Goal: Information Seeking & Learning: Learn about a topic

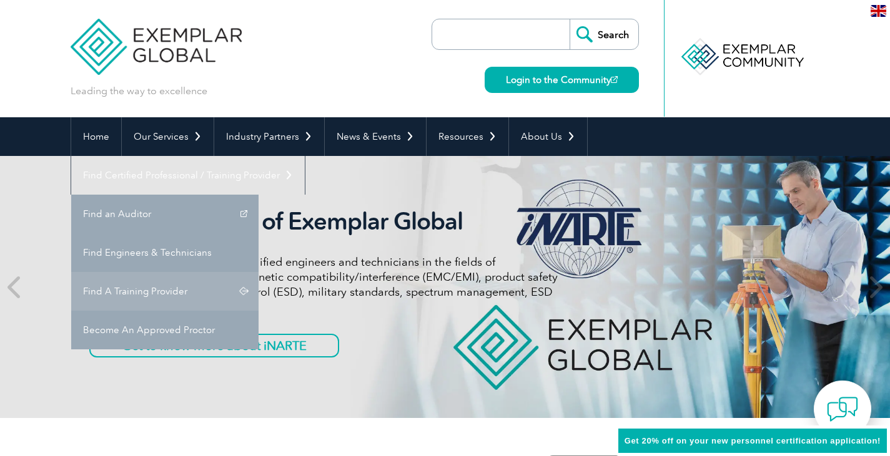
click at [259, 272] on link "Find A Training Provider" at bounding box center [164, 291] width 187 height 39
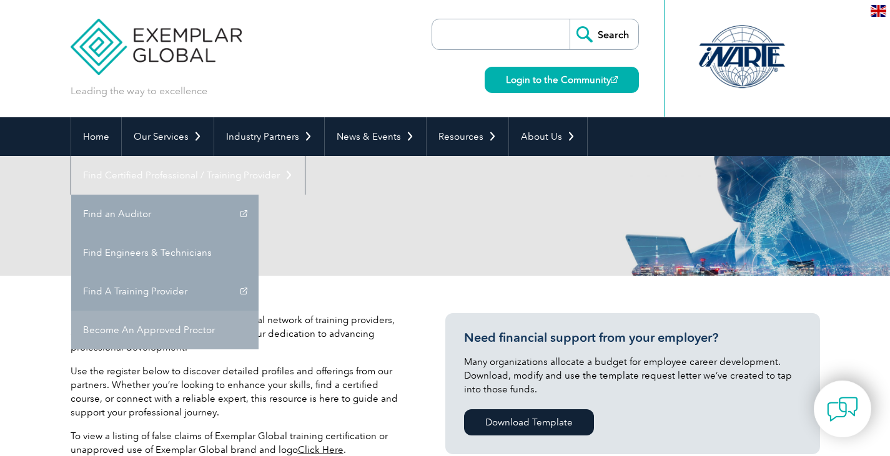
click at [259, 311] on link "Become An Approved Proctor" at bounding box center [164, 330] width 187 height 39
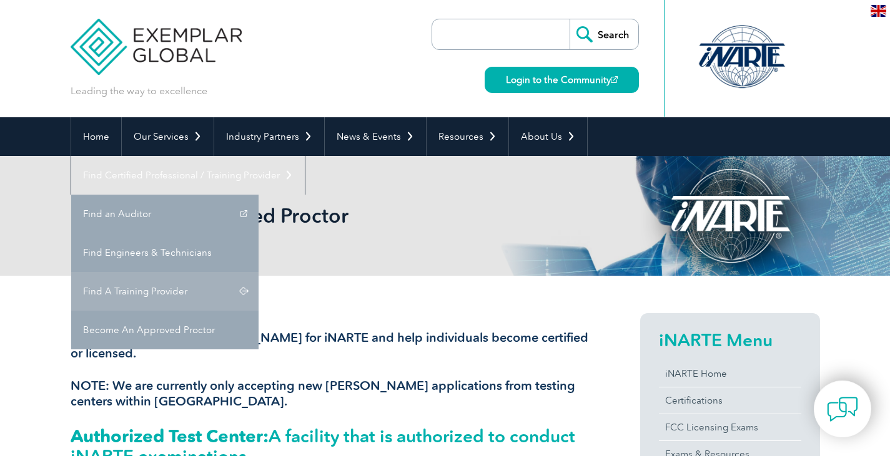
click at [259, 272] on link "Find A Training Provider" at bounding box center [164, 291] width 187 height 39
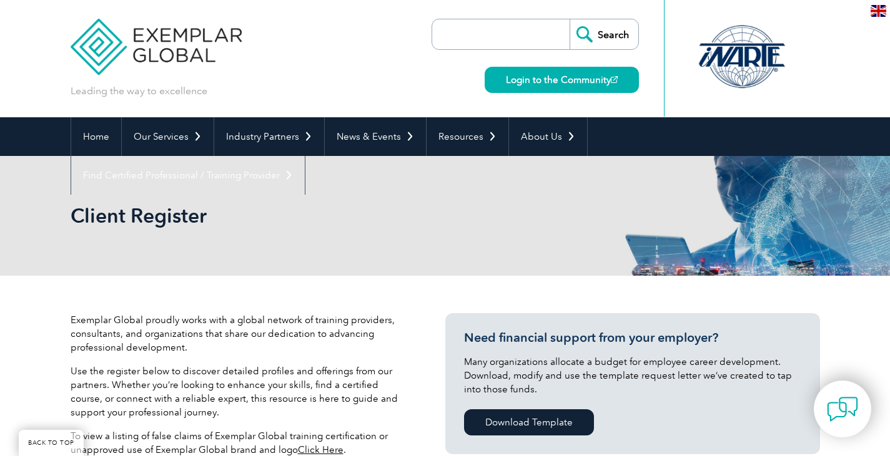
scroll to position [399, 0]
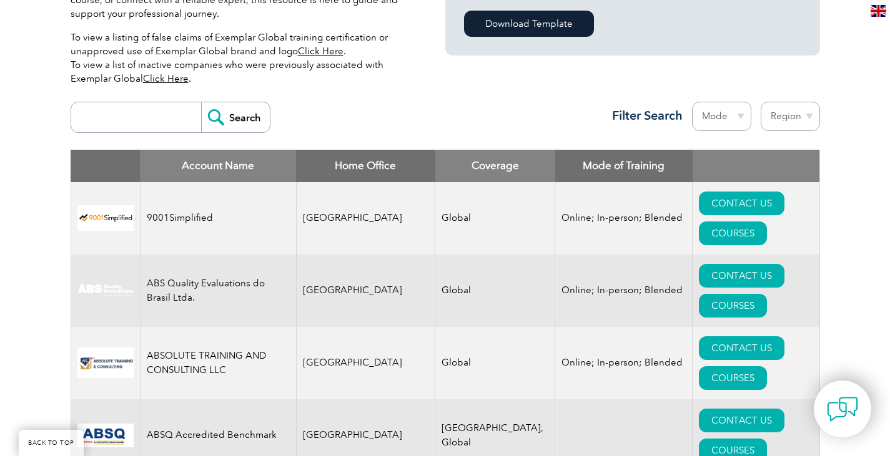
click at [131, 101] on div "Search Region Australia Bahrain Bangladesh Brazil Canada Colombia Dominican Rep…" at bounding box center [445, 123] width 749 height 54
click at [131, 109] on input "search" at bounding box center [139, 117] width 124 height 30
type input "TMC"
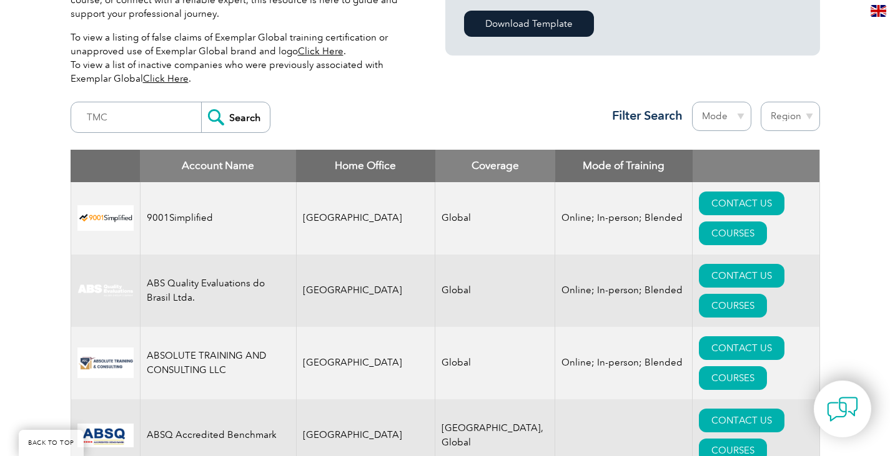
click at [230, 118] on input "Search" at bounding box center [235, 117] width 69 height 30
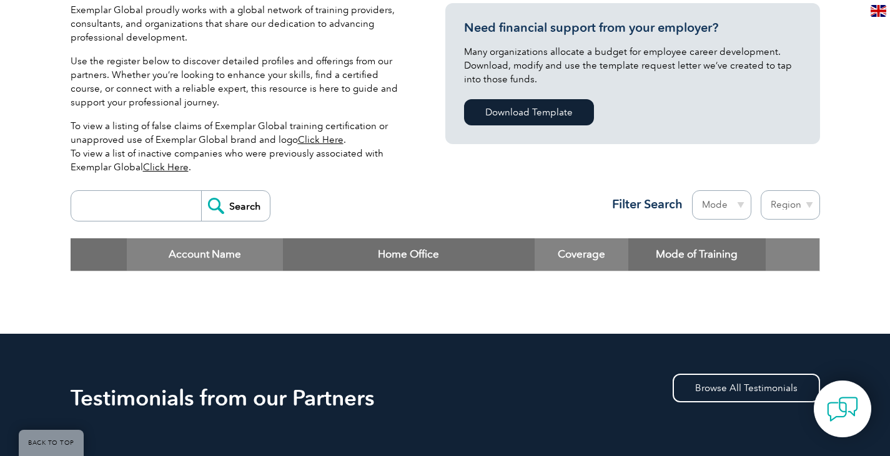
scroll to position [250, 0]
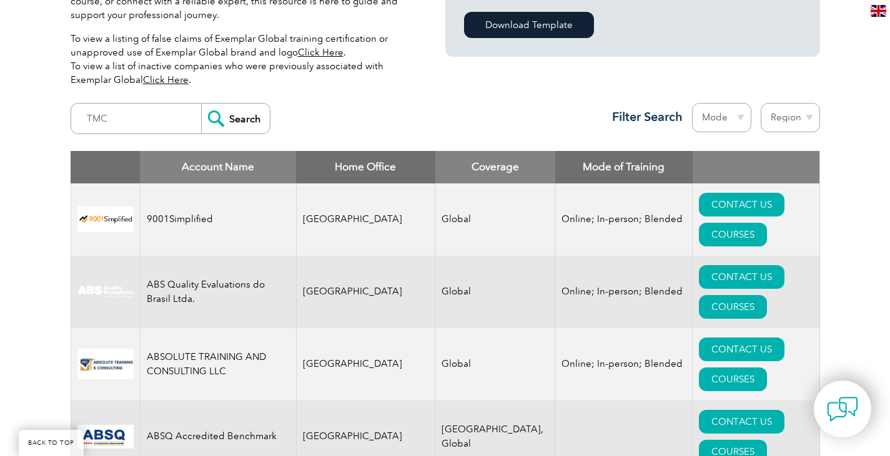
scroll to position [398, 0]
click at [139, 116] on input "TMC" at bounding box center [139, 119] width 124 height 30
click at [788, 117] on select "Region [GEOGRAPHIC_DATA] [GEOGRAPHIC_DATA] [GEOGRAPHIC_DATA] [GEOGRAPHIC_DATA] …" at bounding box center [790, 117] width 59 height 29
select select "[GEOGRAPHIC_DATA]"
click at [761, 103] on select "Region [GEOGRAPHIC_DATA] [GEOGRAPHIC_DATA] [GEOGRAPHIC_DATA] [GEOGRAPHIC_DATA] …" at bounding box center [790, 117] width 59 height 29
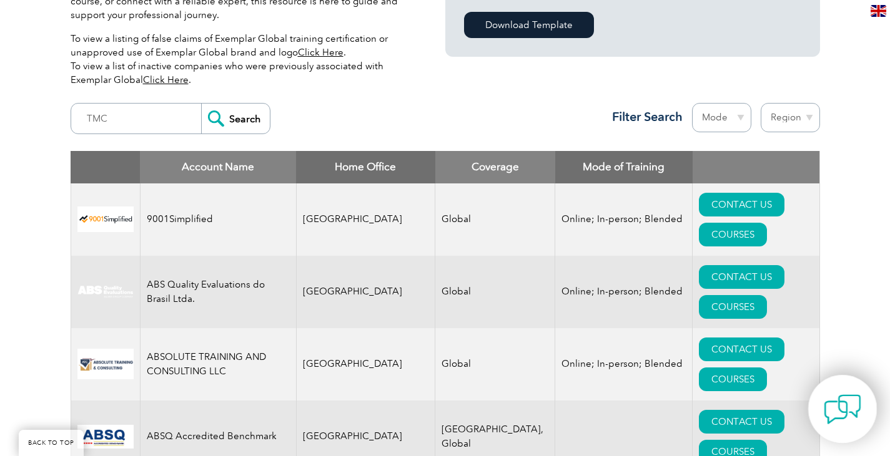
scroll to position [0, 0]
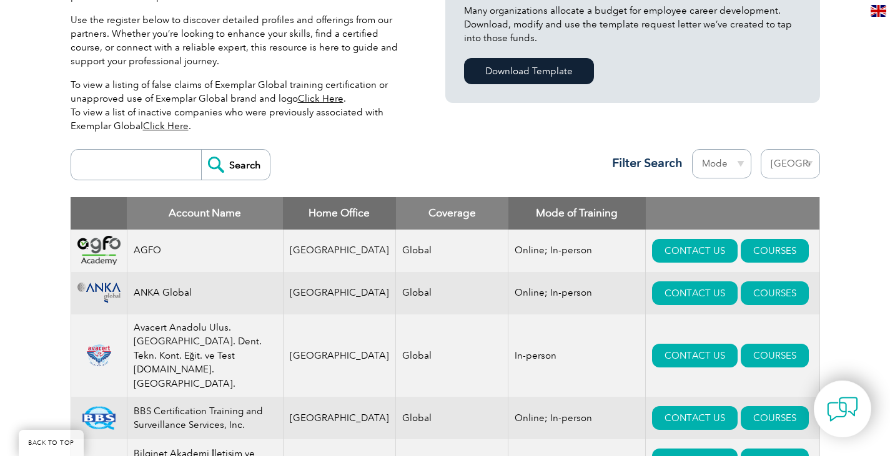
scroll to position [437, 0]
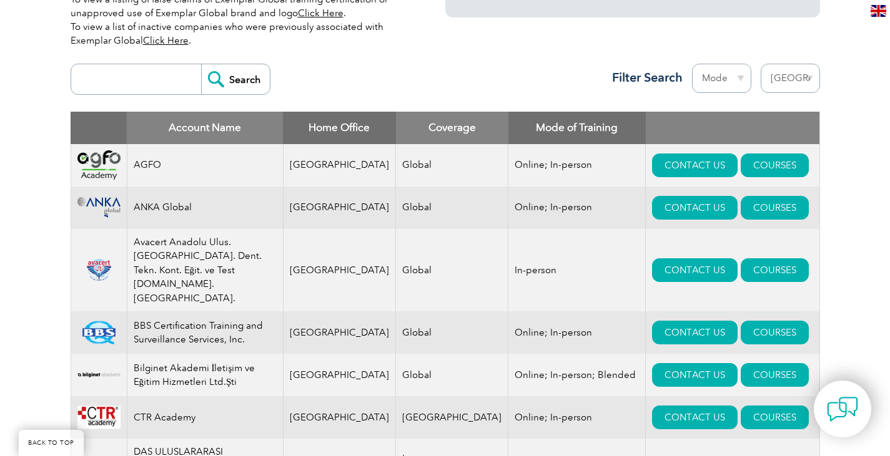
click at [787, 93] on div "Region [GEOGRAPHIC_DATA] [GEOGRAPHIC_DATA] [GEOGRAPHIC_DATA] [GEOGRAPHIC_DATA] …" at bounding box center [785, 82] width 69 height 36
click at [797, 81] on select "Region [GEOGRAPHIC_DATA] [GEOGRAPHIC_DATA] [GEOGRAPHIC_DATA] [GEOGRAPHIC_DATA] …" at bounding box center [790, 78] width 59 height 29
select select "[GEOGRAPHIC_DATA]"
click at [761, 64] on select "Region [GEOGRAPHIC_DATA] [GEOGRAPHIC_DATA] [GEOGRAPHIC_DATA] [GEOGRAPHIC_DATA] …" at bounding box center [790, 78] width 59 height 29
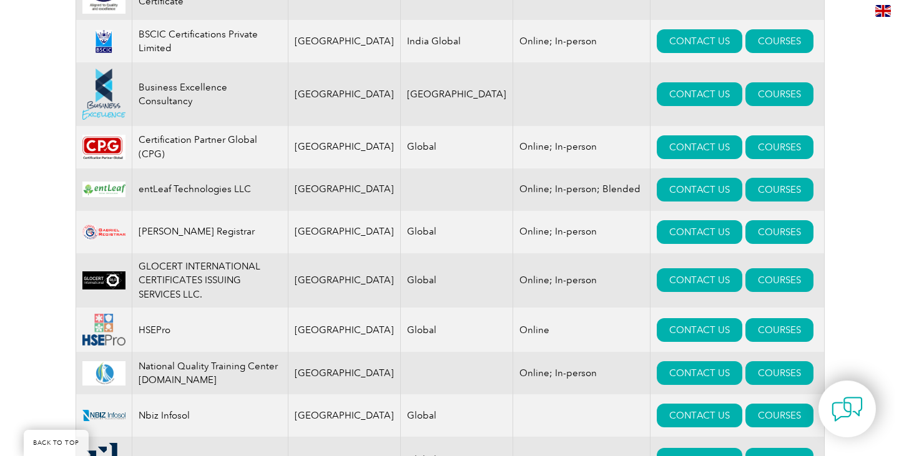
scroll to position [749, 0]
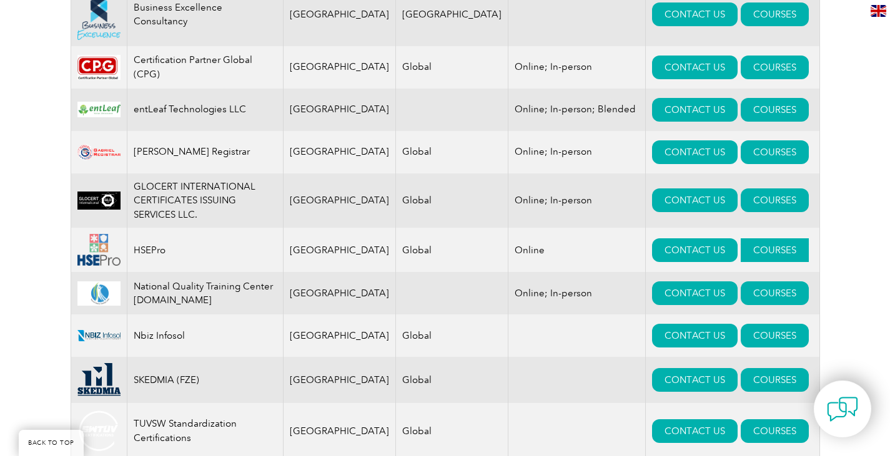
click at [764, 262] on link "COURSES" at bounding box center [775, 251] width 68 height 24
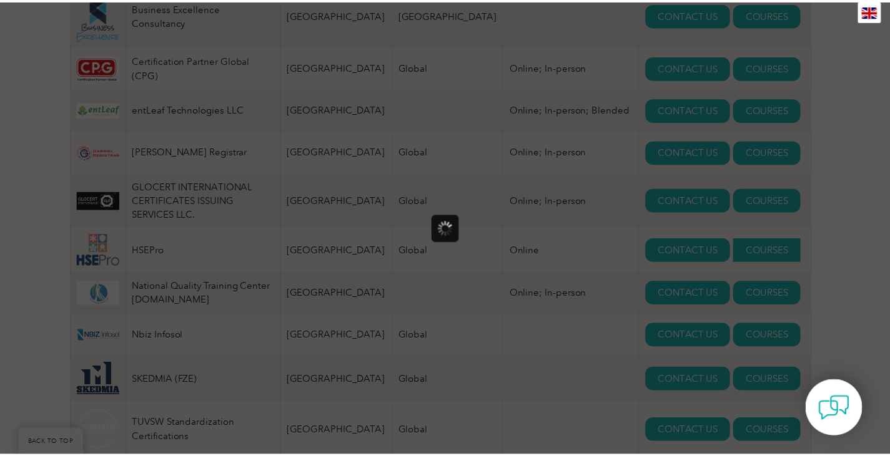
scroll to position [0, 0]
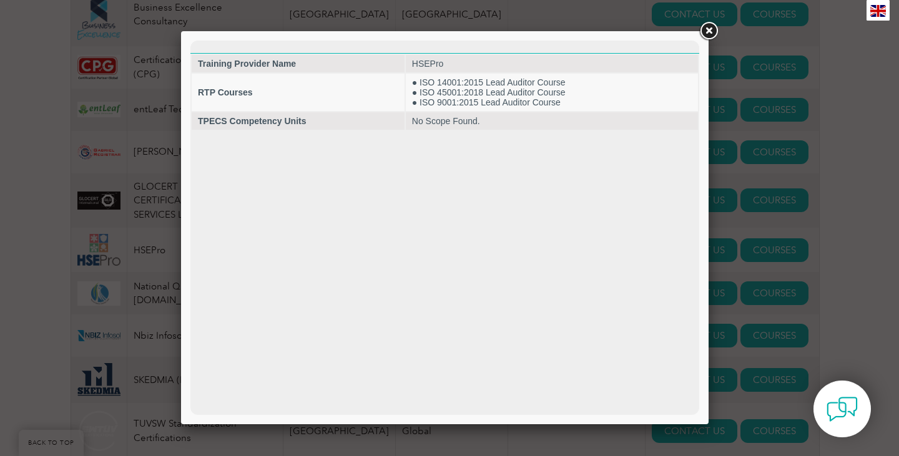
click at [707, 29] on link at bounding box center [708, 31] width 22 height 22
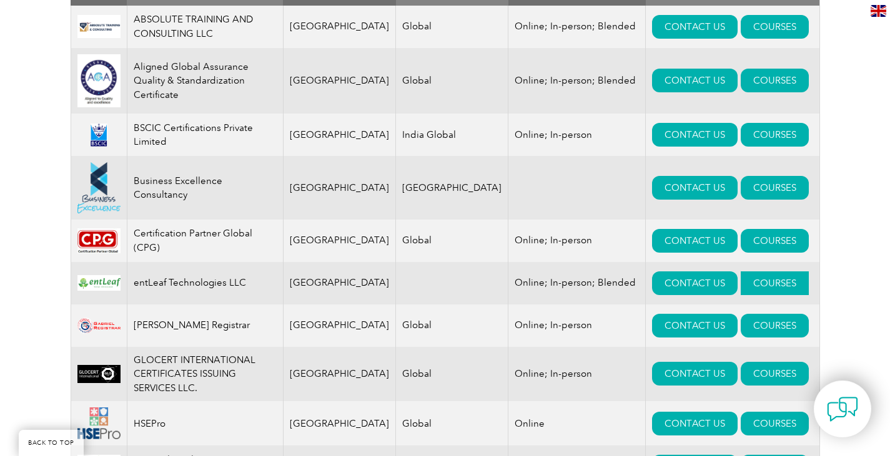
scroll to position [437, 0]
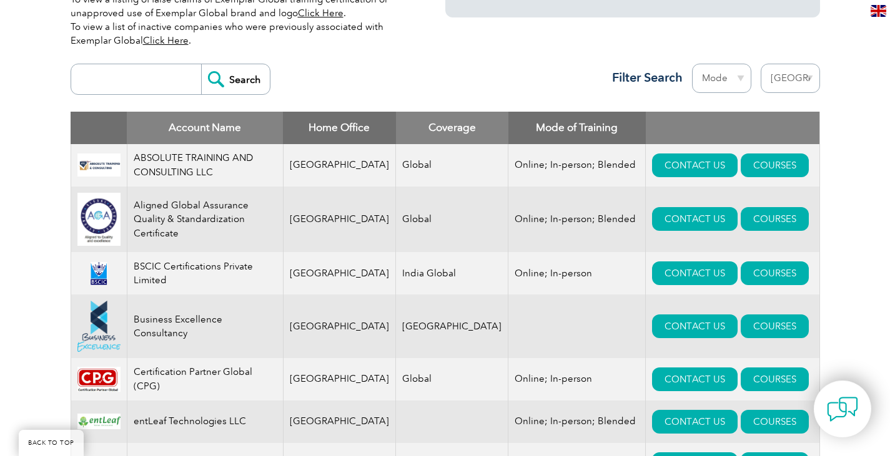
click at [770, 88] on select "Region [GEOGRAPHIC_DATA] [GEOGRAPHIC_DATA] [GEOGRAPHIC_DATA] [GEOGRAPHIC_DATA] …" at bounding box center [790, 78] width 59 height 29
select select "[GEOGRAPHIC_DATA]"
click at [761, 64] on select "Region [GEOGRAPHIC_DATA] [GEOGRAPHIC_DATA] [GEOGRAPHIC_DATA] [GEOGRAPHIC_DATA] …" at bounding box center [790, 78] width 59 height 29
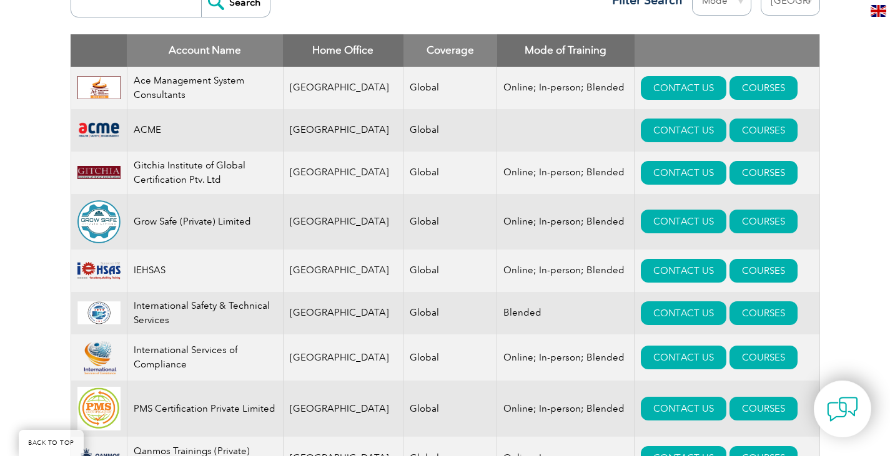
scroll to position [500, 0]
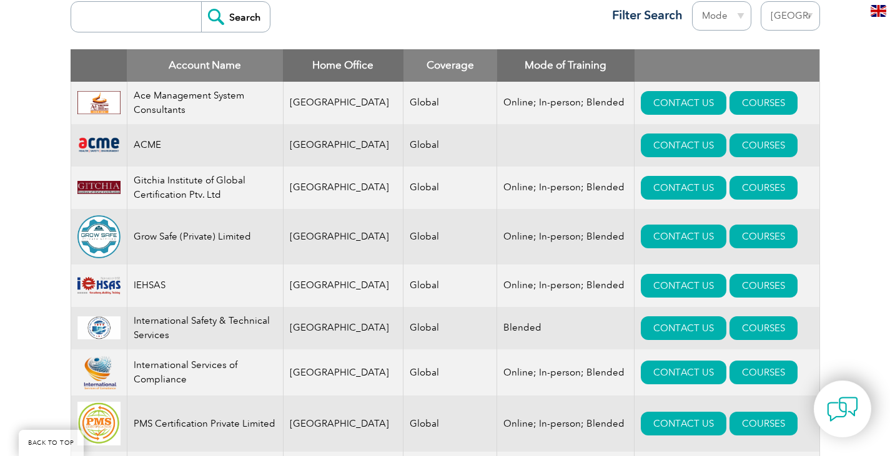
click at [792, 19] on select "Region [GEOGRAPHIC_DATA] [GEOGRAPHIC_DATA] [GEOGRAPHIC_DATA] [GEOGRAPHIC_DATA] …" at bounding box center [790, 15] width 59 height 29
select select "[GEOGRAPHIC_DATA]"
click at [761, 1] on select "Region Australia Bahrain Bangladesh Brazil Canada Colombia Dominican Republic E…" at bounding box center [790, 15] width 59 height 29
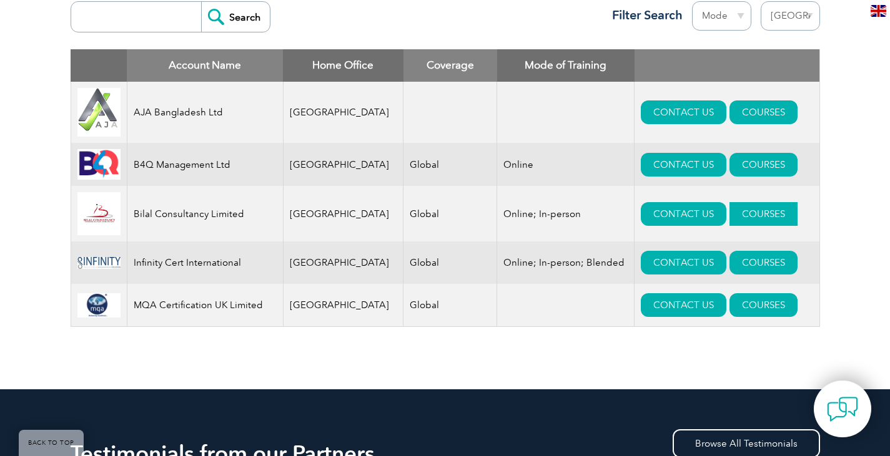
click at [729, 218] on link "COURSES" at bounding box center [763, 214] width 68 height 24
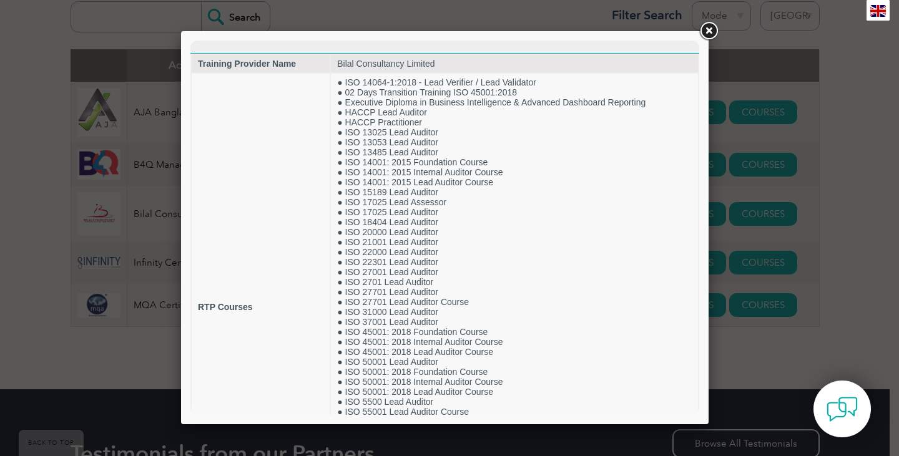
click at [847, 124] on div at bounding box center [449, 228] width 899 height 456
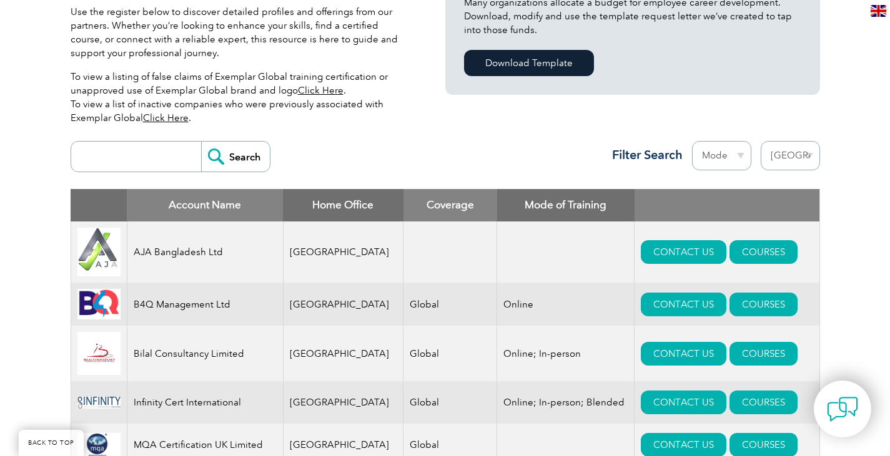
scroll to position [312, 0]
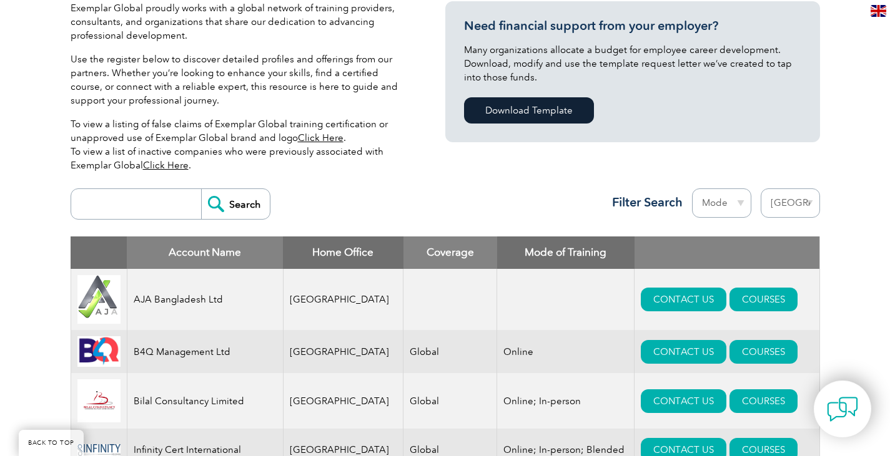
click at [805, 205] on select "Region Australia Bahrain Bangladesh Brazil Canada Colombia Dominican Republic E…" at bounding box center [790, 203] width 59 height 29
select select "[GEOGRAPHIC_DATA]"
click at [761, 189] on select "Region Australia Bahrain Bangladesh Brazil Canada Colombia Dominican Republic E…" at bounding box center [790, 203] width 59 height 29
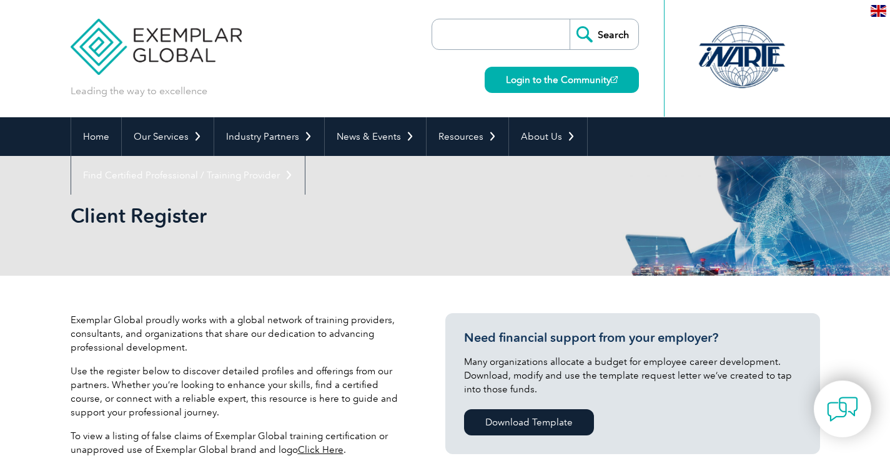
select select "[GEOGRAPHIC_DATA]"
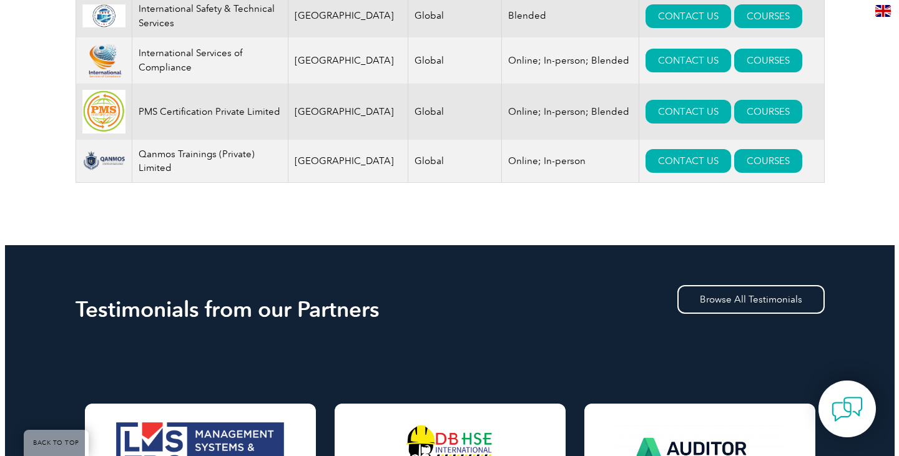
scroll to position [562, 0]
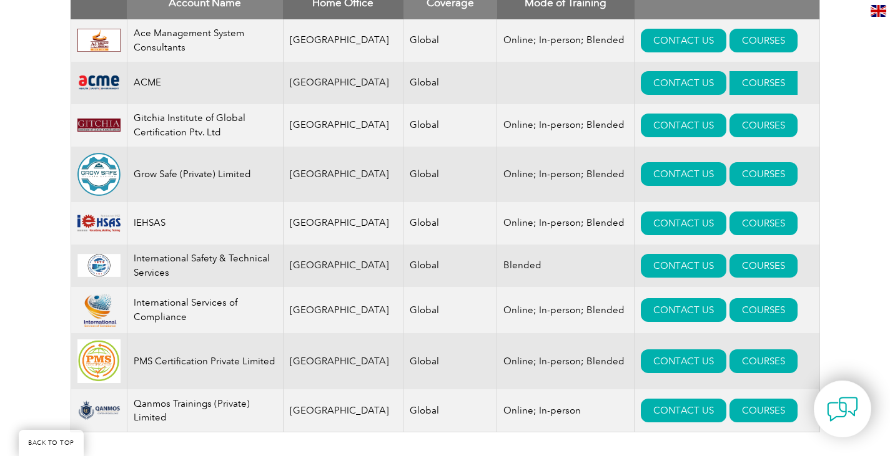
click at [764, 82] on link "COURSES" at bounding box center [763, 83] width 68 height 24
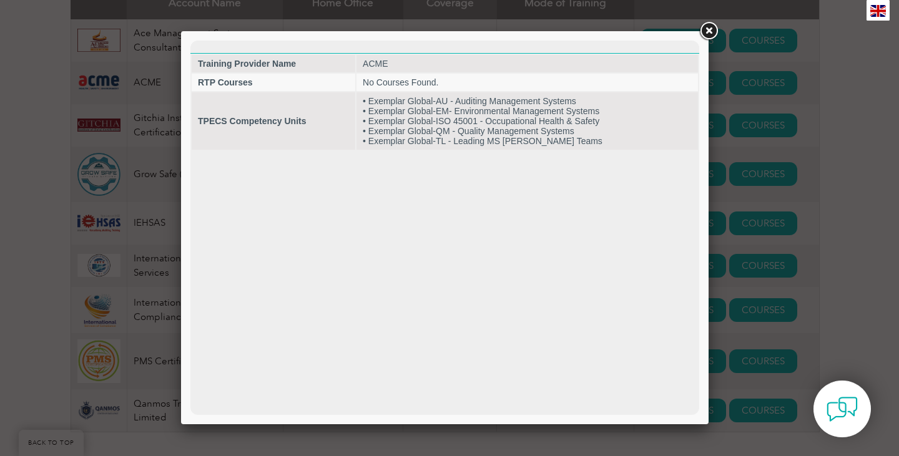
scroll to position [0, 0]
click at [788, 177] on div at bounding box center [449, 228] width 899 height 456
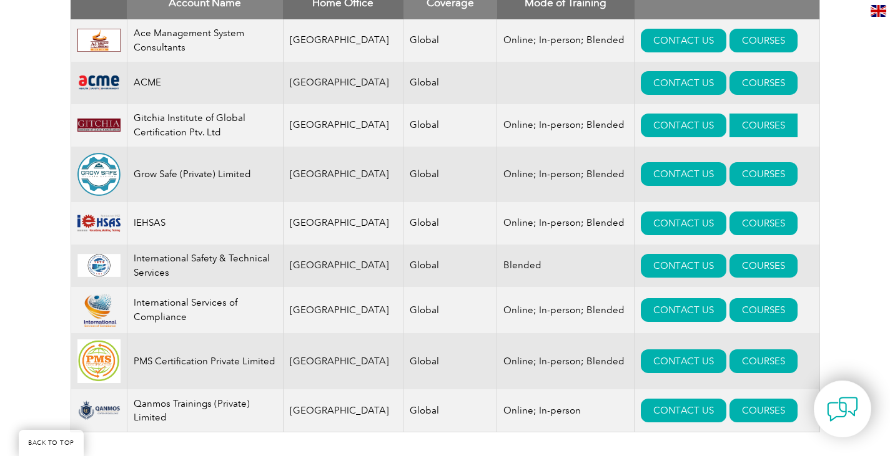
click at [749, 125] on link "COURSES" at bounding box center [763, 126] width 68 height 24
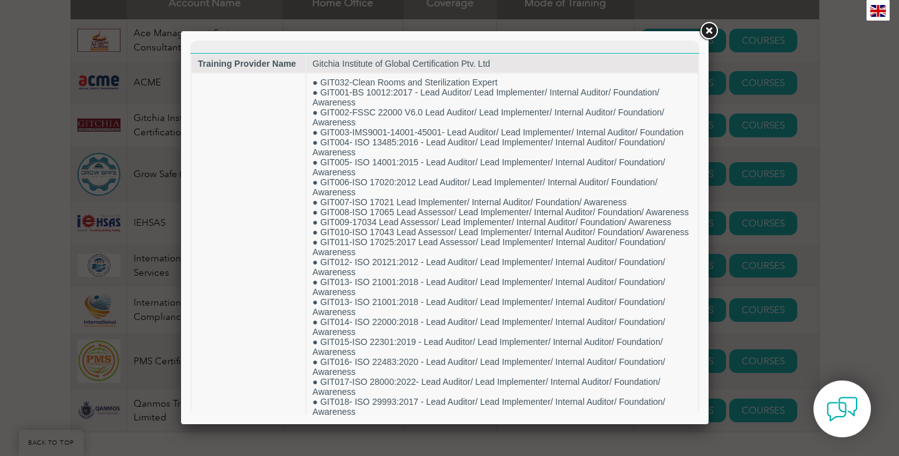
click at [756, 235] on div at bounding box center [449, 228] width 899 height 456
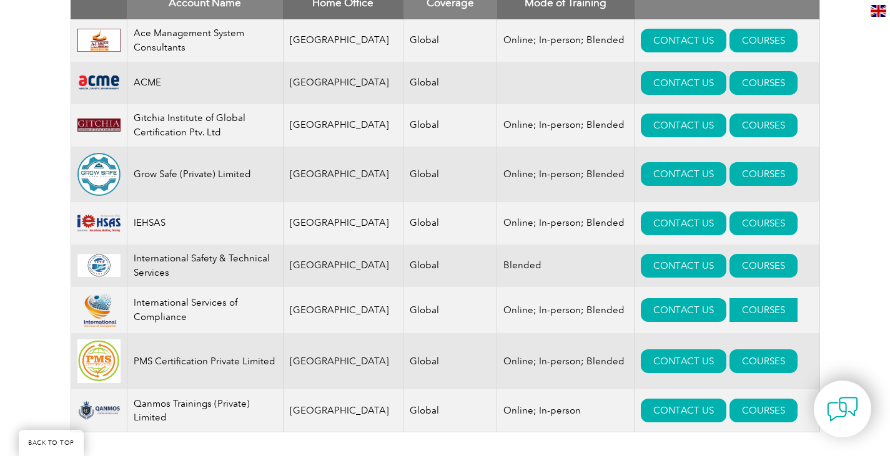
click at [729, 312] on link "COURSES" at bounding box center [763, 310] width 68 height 24
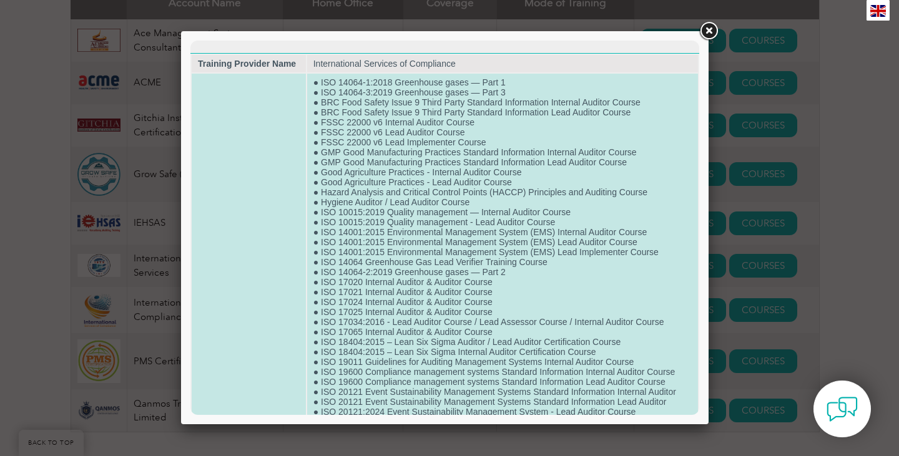
scroll to position [375, 0]
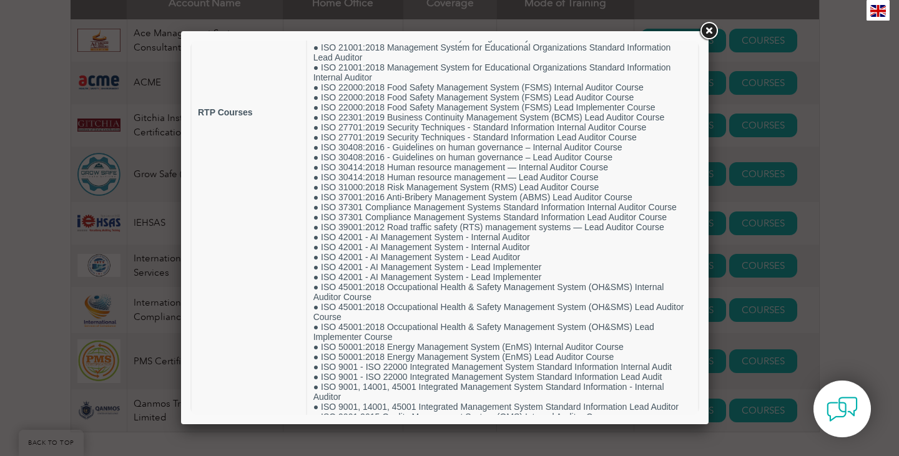
click at [805, 250] on div at bounding box center [449, 228] width 899 height 456
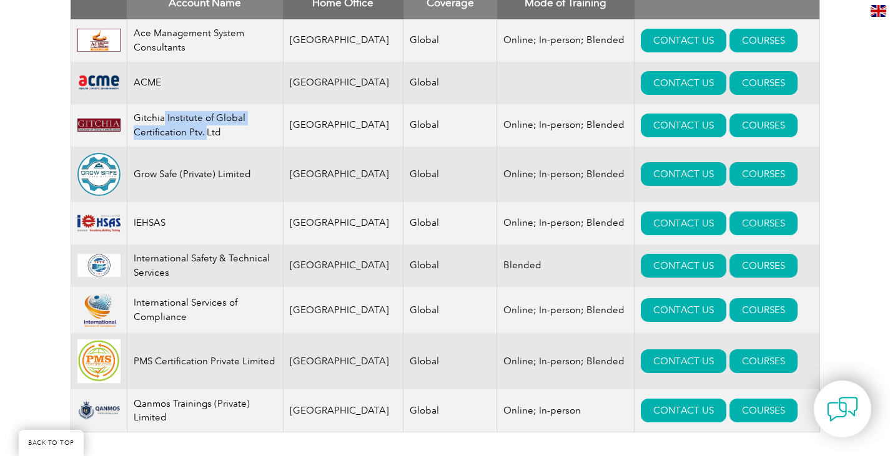
drag, startPoint x: 164, startPoint y: 121, endPoint x: 208, endPoint y: 130, distance: 45.3
click at [208, 130] on td "Gitchia Institute of Global Certification Ptv. Ltd" at bounding box center [205, 125] width 156 height 42
drag, startPoint x: 158, startPoint y: 181, endPoint x: 225, endPoint y: 184, distance: 67.5
click at [234, 180] on td "Grow Safe (Private) Limited" at bounding box center [205, 175] width 156 height 56
click at [174, 230] on td "IEHSAS" at bounding box center [205, 223] width 156 height 42
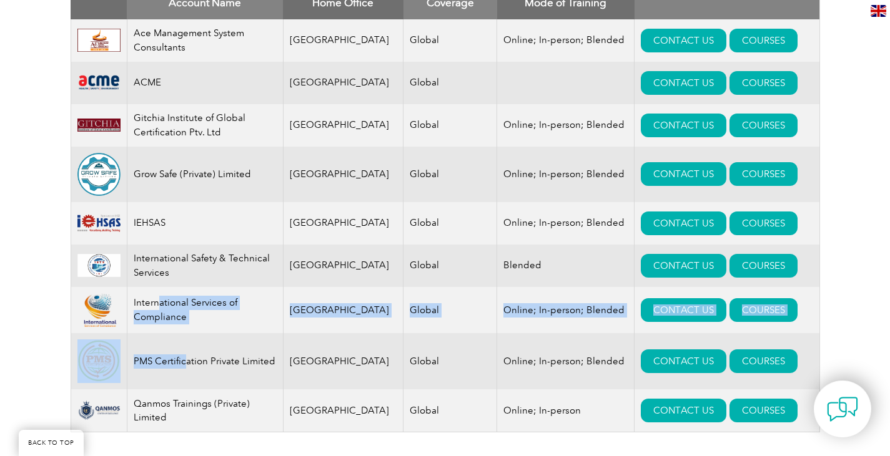
drag, startPoint x: 159, startPoint y: 295, endPoint x: 187, endPoint y: 366, distance: 76.8
click at [187, 366] on tbody "Ace Management System Consultants [GEOGRAPHIC_DATA] Global Online; In-person; B…" at bounding box center [445, 225] width 749 height 413
click at [186, 366] on td "PMS Certification Private Limited" at bounding box center [205, 361] width 156 height 56
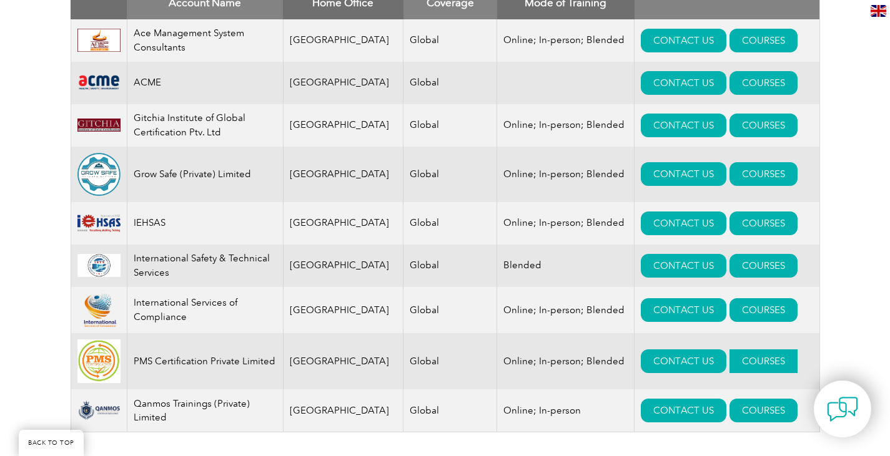
click at [758, 358] on link "COURSES" at bounding box center [763, 362] width 68 height 24
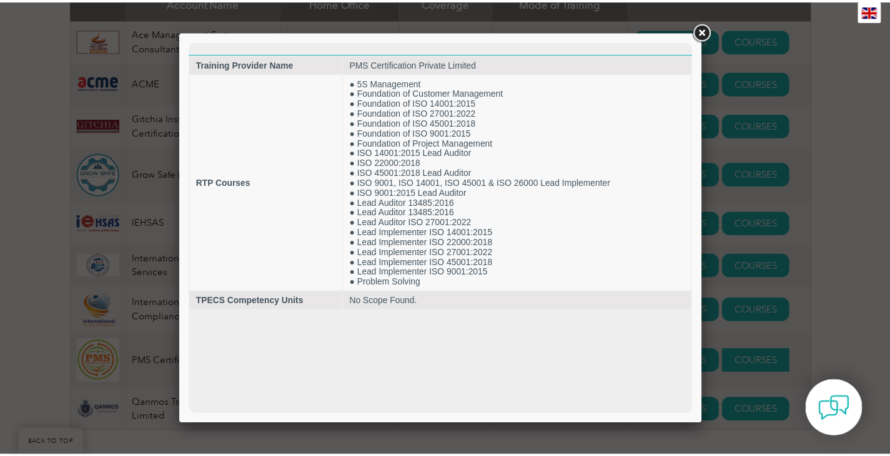
scroll to position [0, 0]
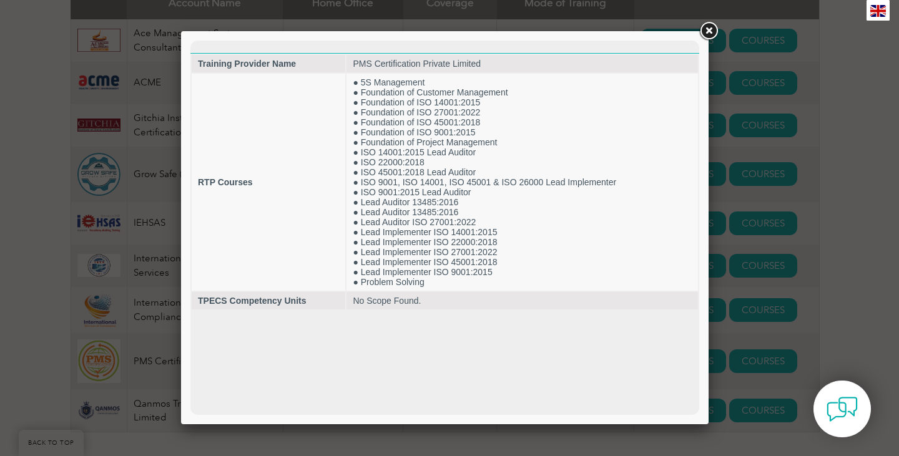
click at [798, 330] on div at bounding box center [449, 228] width 899 height 456
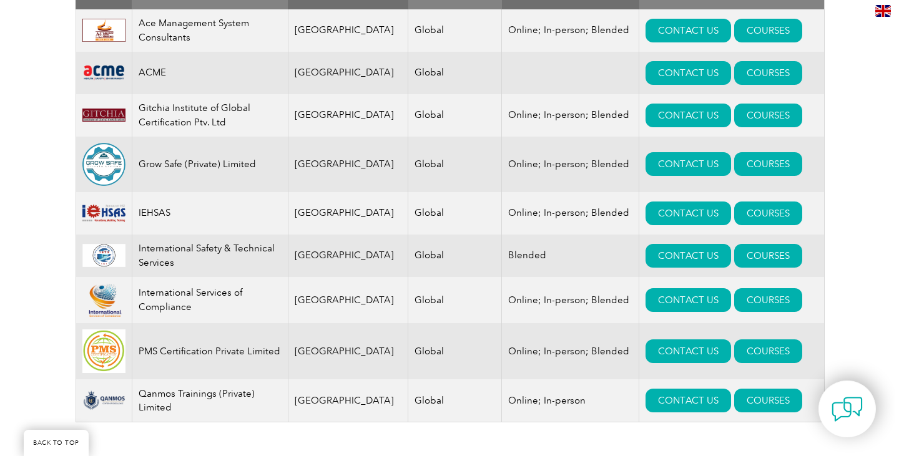
scroll to position [624, 0]
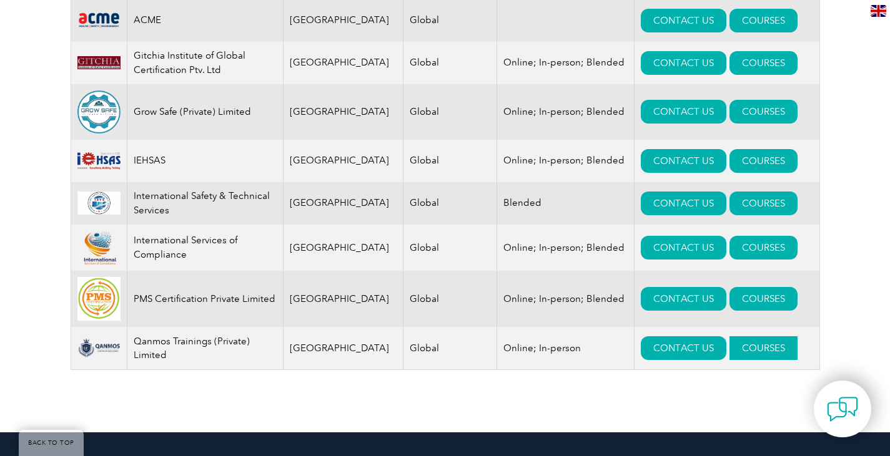
click at [734, 351] on link "COURSES" at bounding box center [763, 349] width 68 height 24
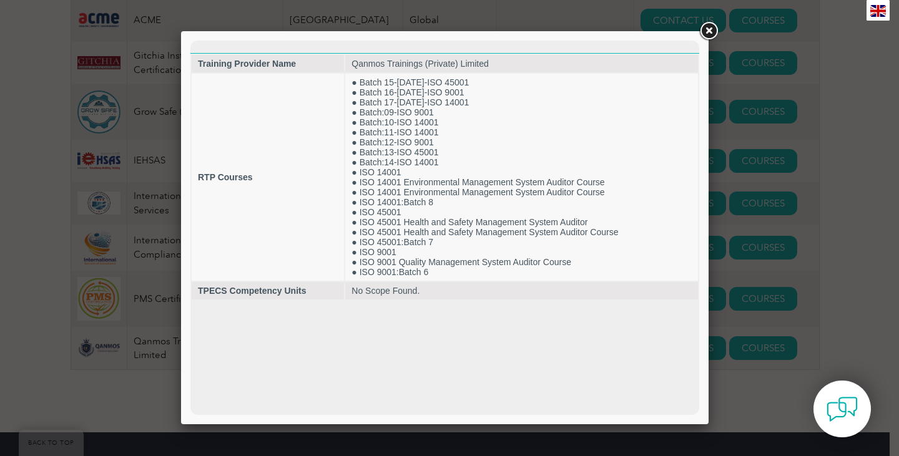
scroll to position [0, 0]
click at [821, 239] on div at bounding box center [449, 228] width 899 height 456
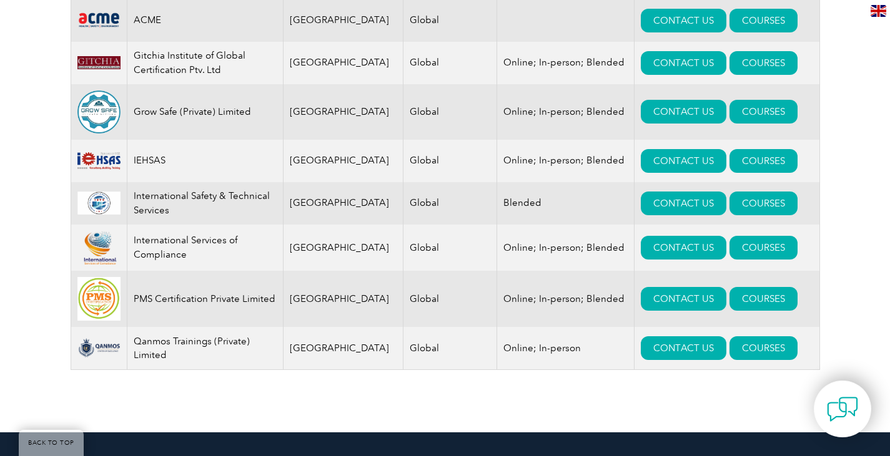
click at [837, 240] on div "Exemplar Global proudly works with a global network of training providers, cons…" at bounding box center [445, 42] width 890 height 781
click at [742, 258] on link "COURSES" at bounding box center [763, 248] width 68 height 24
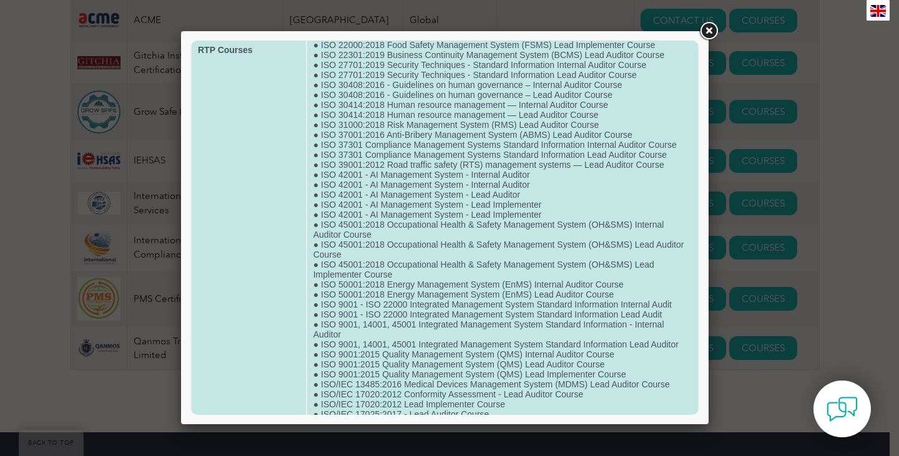
scroll to position [515, 0]
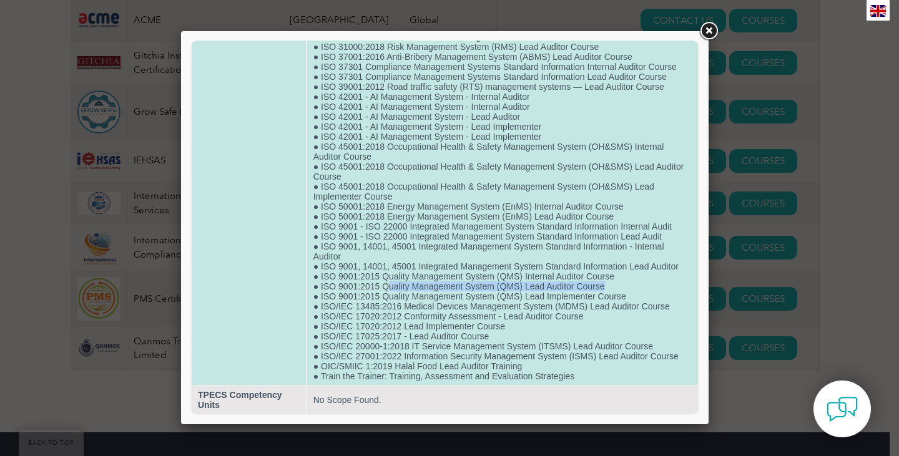
drag, startPoint x: 385, startPoint y: 282, endPoint x: 618, endPoint y: 290, distance: 233.1
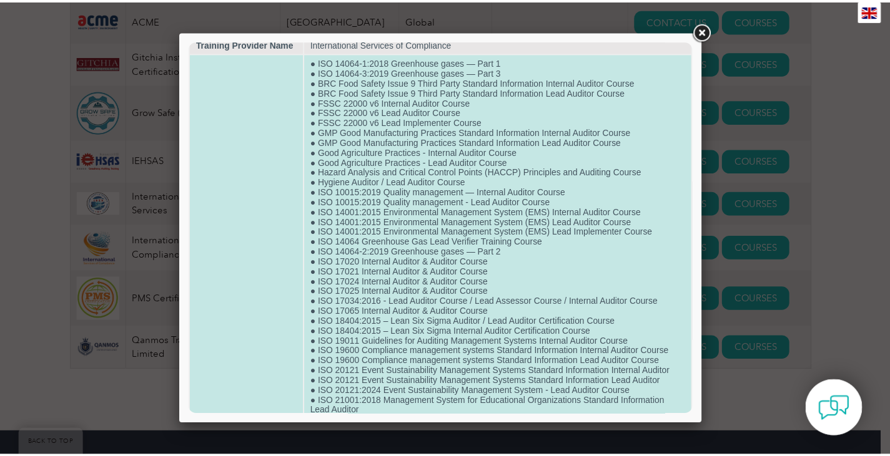
scroll to position [16, 0]
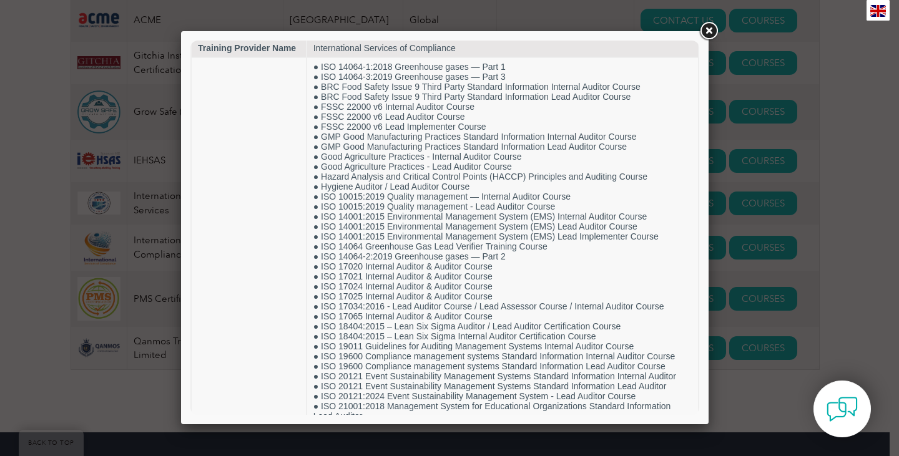
click at [714, 38] on link at bounding box center [708, 31] width 22 height 22
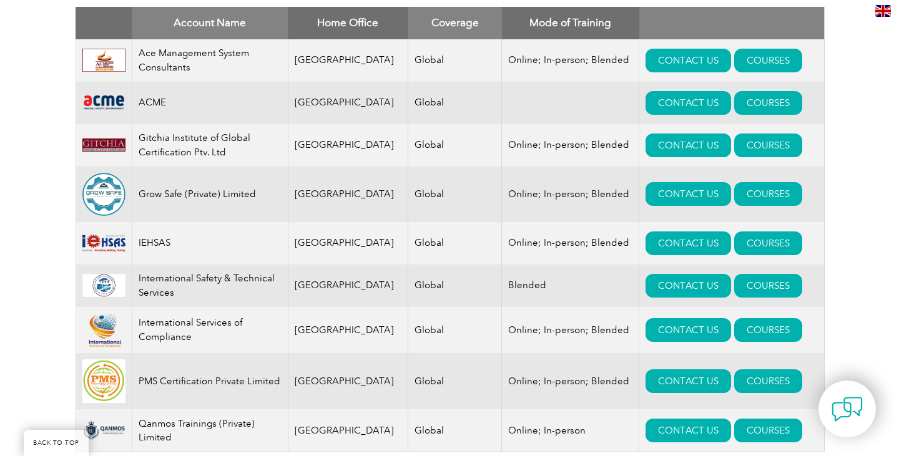
scroll to position [562, 0]
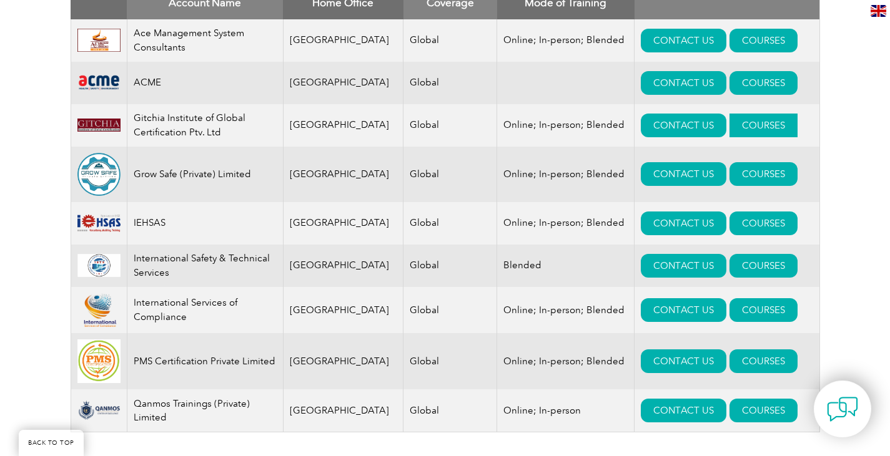
click at [729, 125] on link "COURSES" at bounding box center [763, 126] width 68 height 24
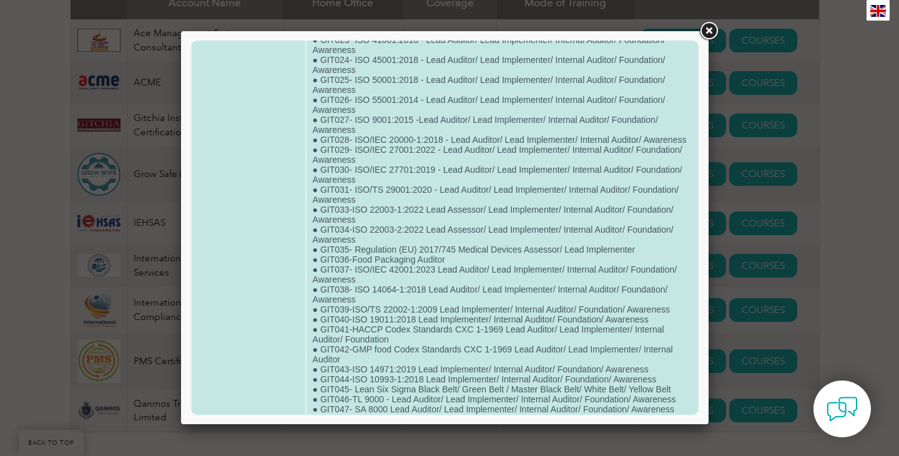
scroll to position [450, 0]
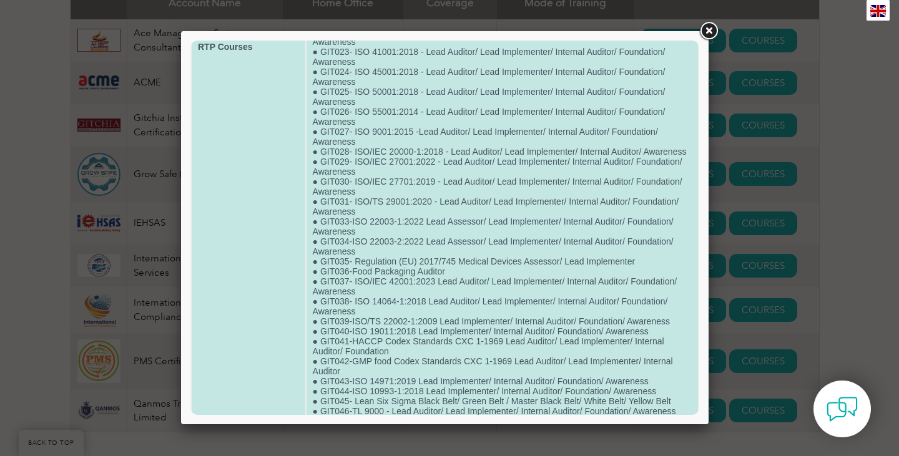
drag, startPoint x: 591, startPoint y: 202, endPoint x: 530, endPoint y: 218, distance: 63.3
click at [530, 218] on td "● GIT032-Clean Rooms and Sterilization Expert ● GIT001-BS 10012:2017 - Lead Aud…" at bounding box center [503, 46] width 392 height 847
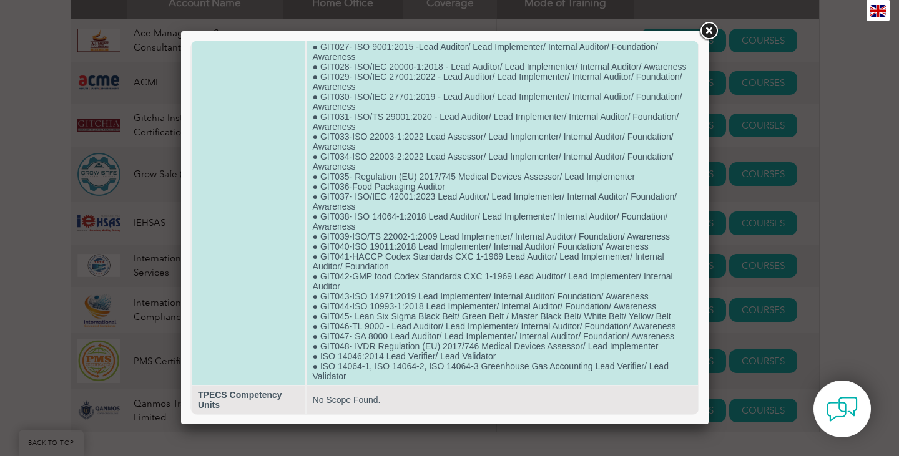
scroll to position [575, 0]
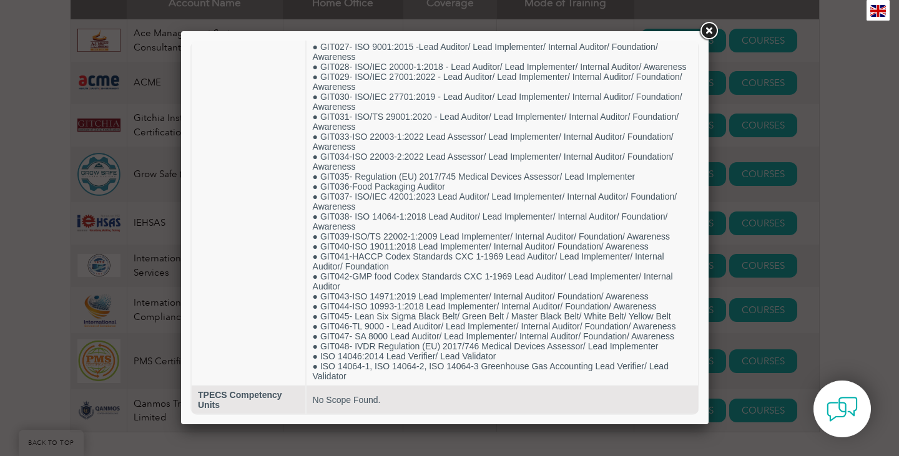
click at [714, 31] on link at bounding box center [708, 31] width 22 height 22
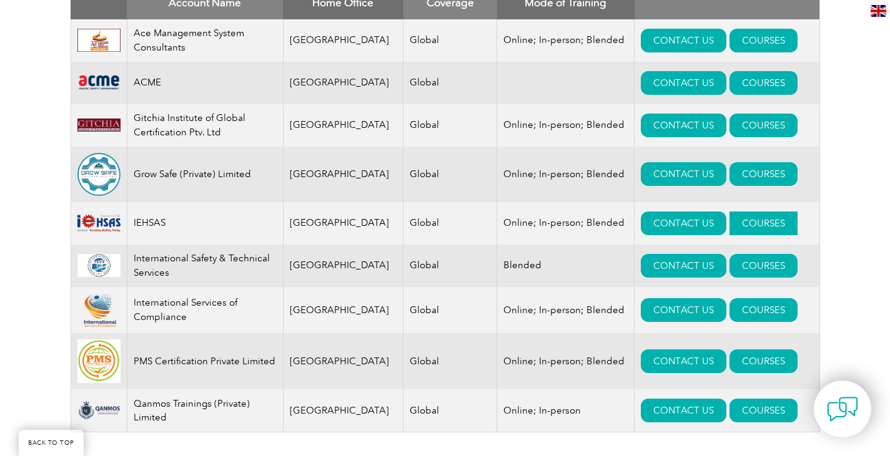
click at [766, 230] on link "COURSES" at bounding box center [763, 224] width 68 height 24
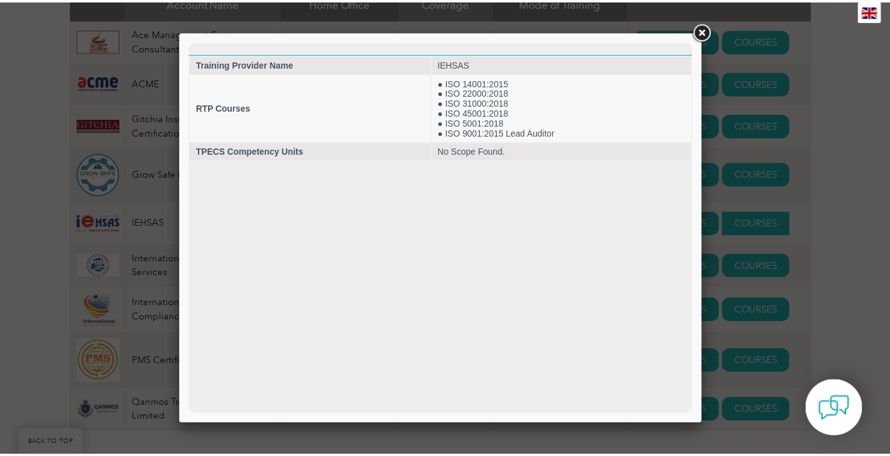
scroll to position [0, 0]
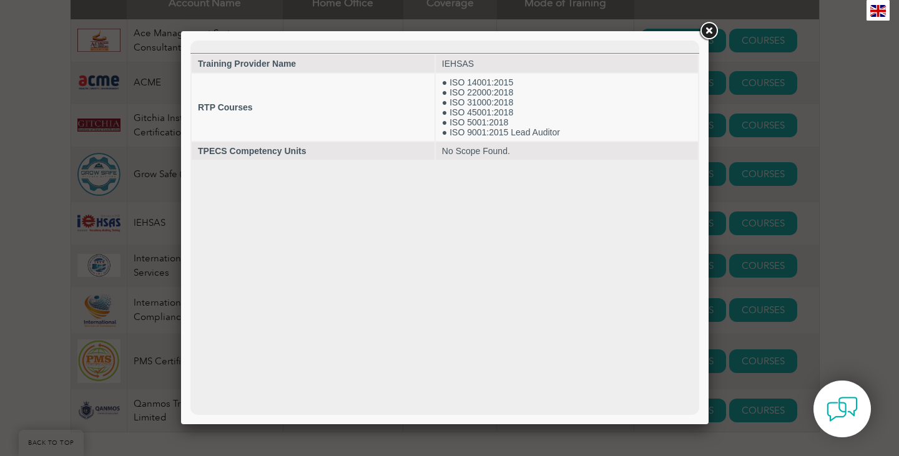
click at [706, 36] on link at bounding box center [708, 31] width 22 height 22
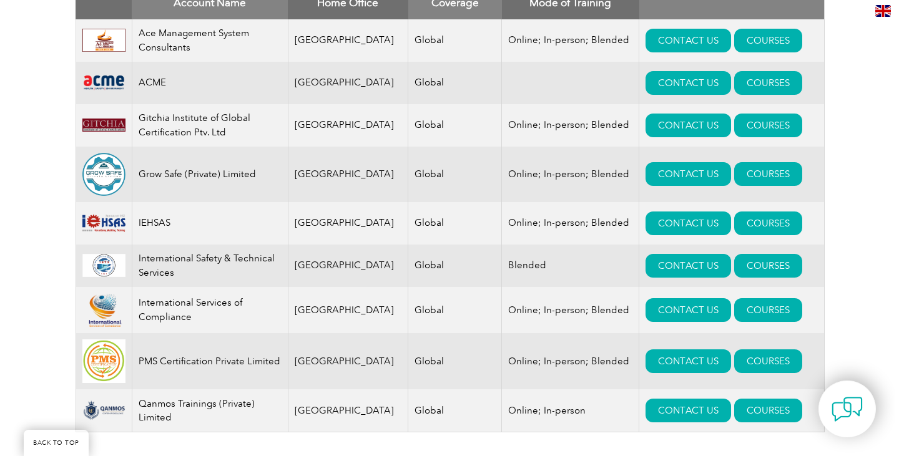
scroll to position [687, 0]
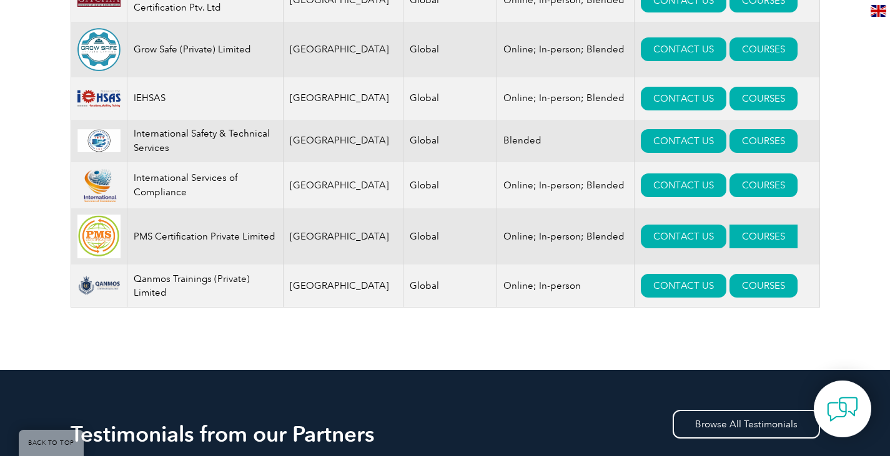
click at [748, 245] on link "COURSES" at bounding box center [763, 237] width 68 height 24
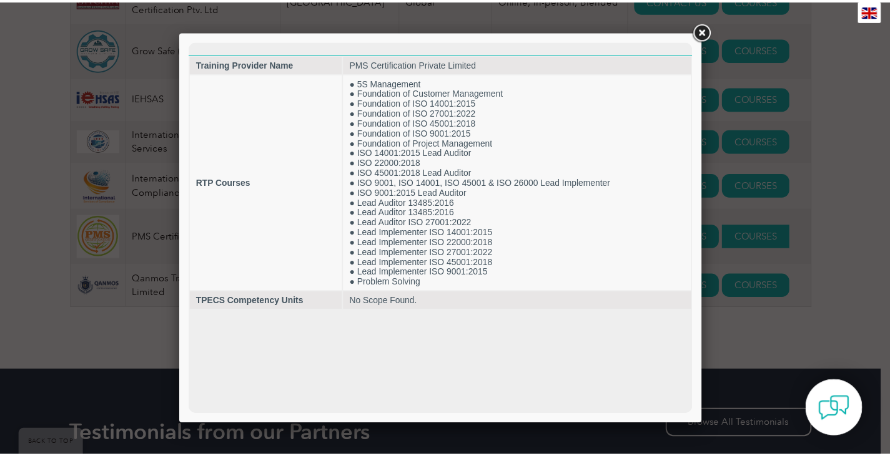
scroll to position [0, 0]
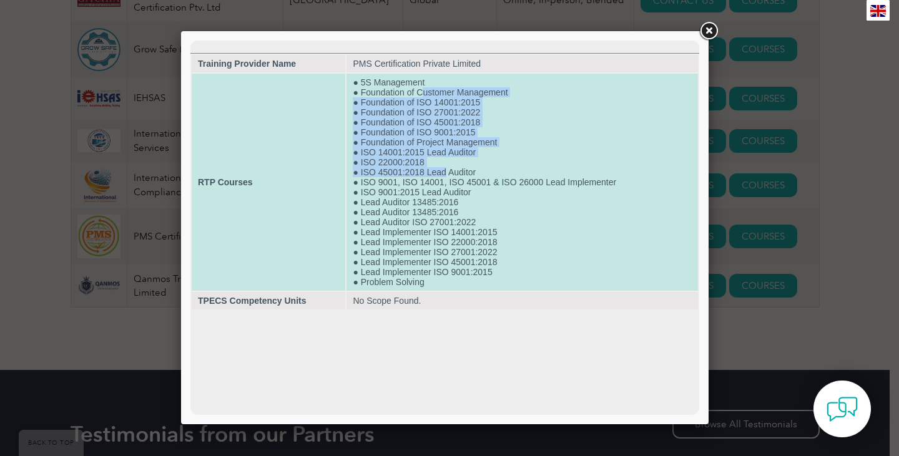
drag, startPoint x: 425, startPoint y: 91, endPoint x: 446, endPoint y: 172, distance: 83.9
click at [446, 172] on td "● 5S Management ● Foundation of Customer Management ● Foundation of ISO 14001:2…" at bounding box center [523, 182] width 352 height 217
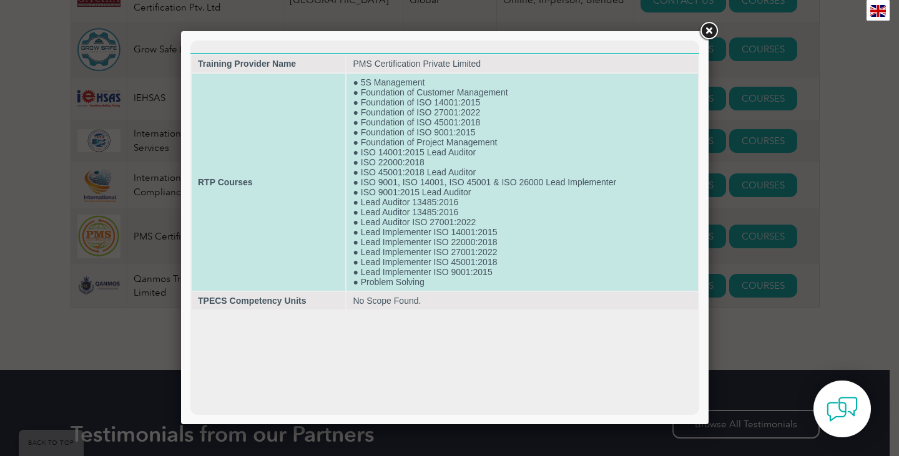
click at [446, 182] on td "● 5S Management ● Foundation of Customer Management ● Foundation of ISO 14001:2…" at bounding box center [523, 182] width 352 height 217
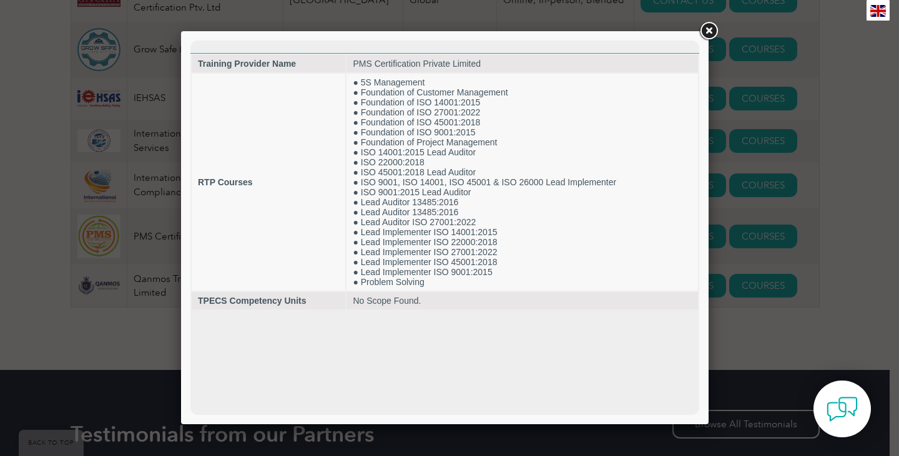
click at [709, 33] on link at bounding box center [708, 31] width 22 height 22
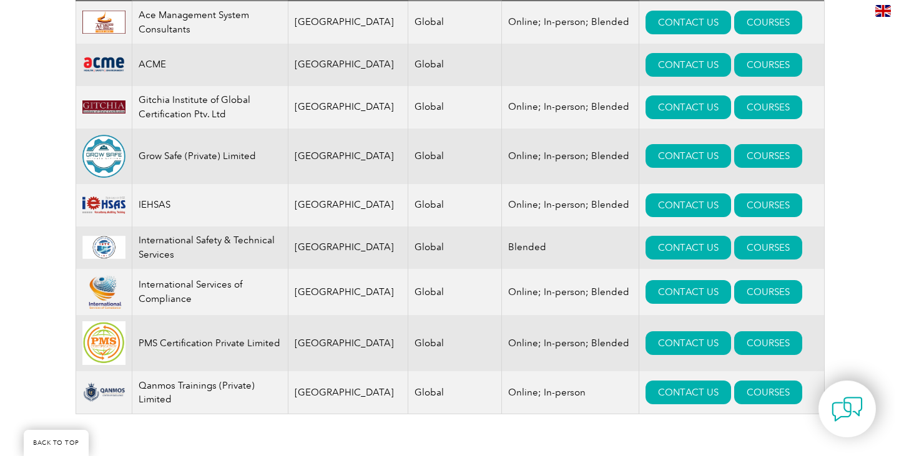
scroll to position [562, 0]
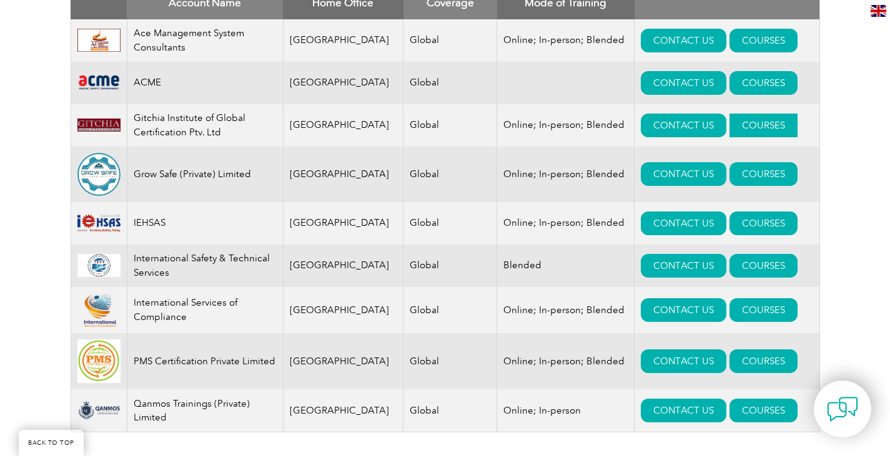
click at [759, 126] on link "COURSES" at bounding box center [763, 126] width 68 height 24
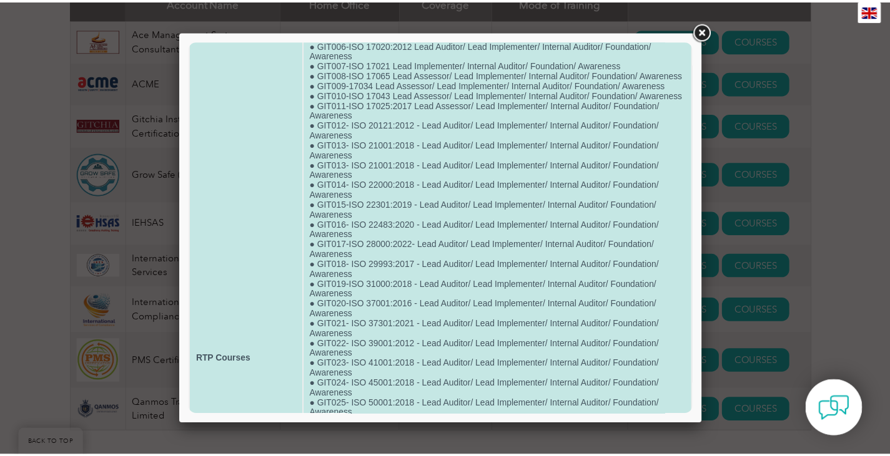
scroll to position [0, 0]
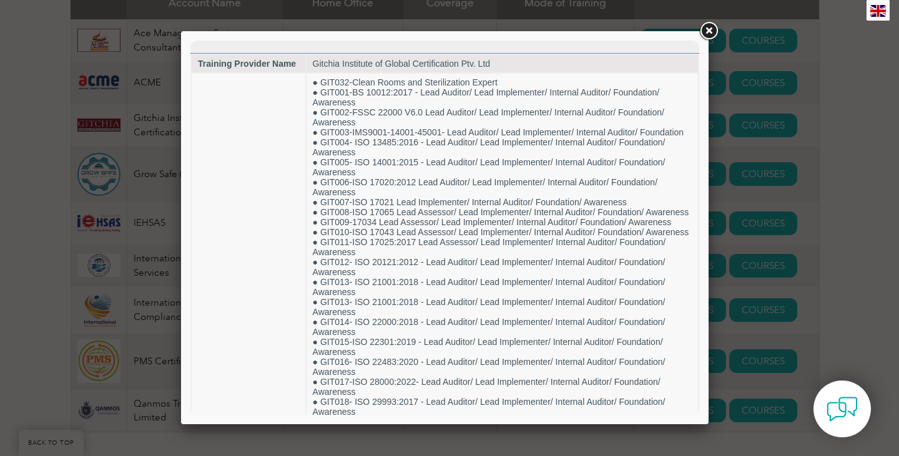
click at [709, 27] on link at bounding box center [708, 31] width 22 height 22
